Goal: Find specific page/section

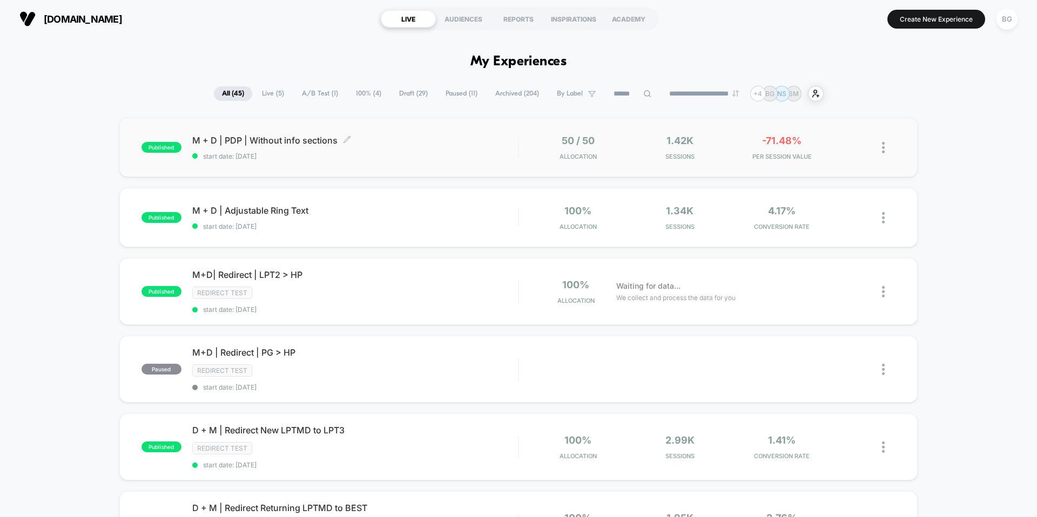
click at [271, 144] on span "M + D | PDP | Without info sections Click to edit experience details" at bounding box center [355, 140] width 326 height 11
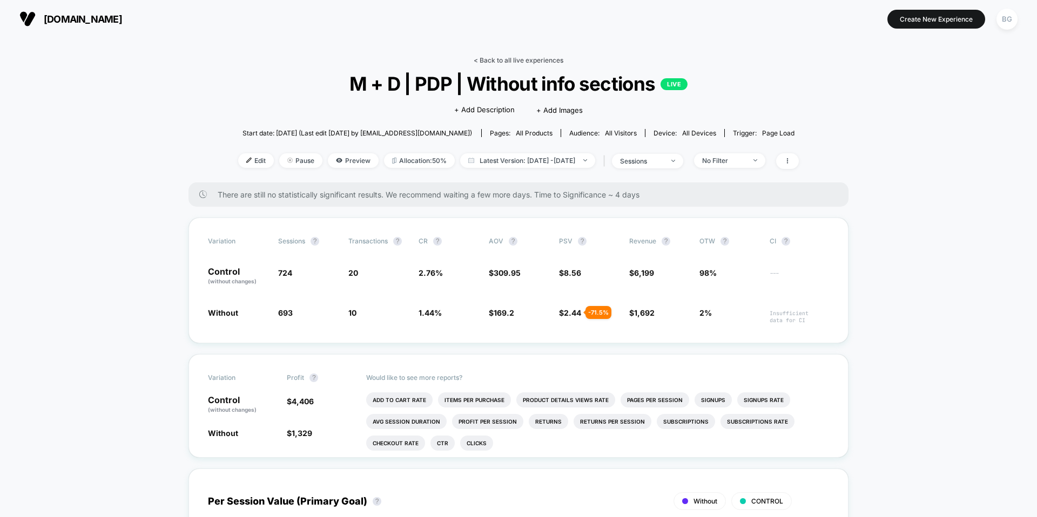
click at [513, 60] on link "< Back to all live experiences" at bounding box center [519, 60] width 90 height 8
